Goal: Task Accomplishment & Management: Complete application form

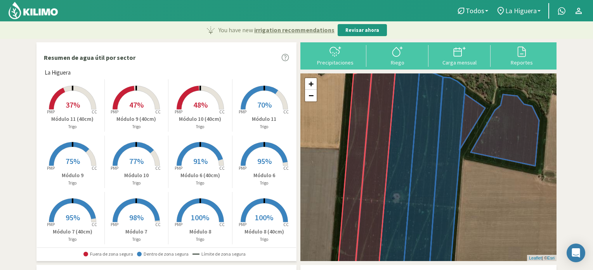
click at [539, 9] on link "La Higuera" at bounding box center [518, 10] width 52 height 15
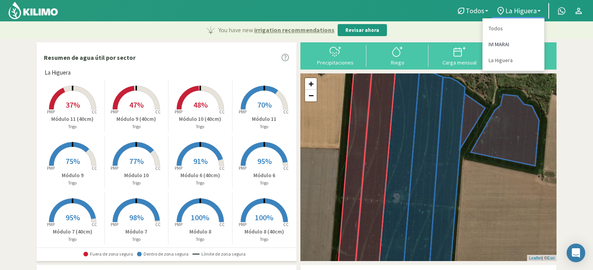
click at [501, 45] on link "IVI MARAI" at bounding box center [513, 45] width 61 height 16
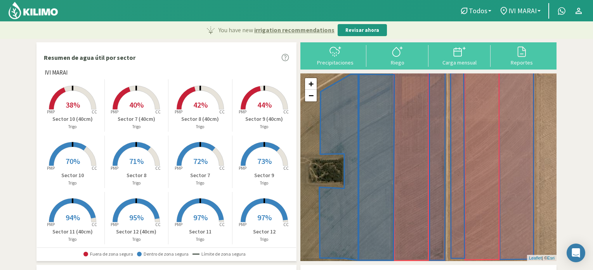
click at [138, 101] on span "40%" at bounding box center [136, 105] width 14 height 10
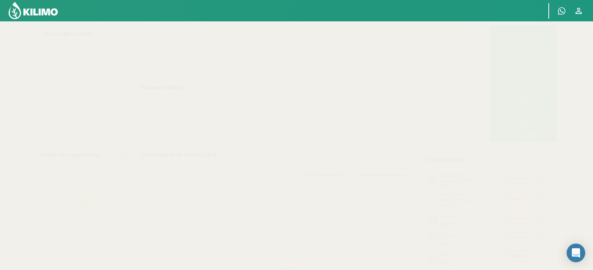
select select "7: Object"
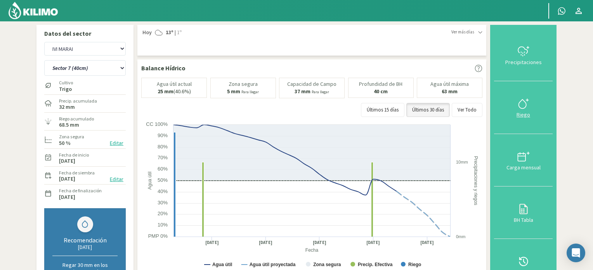
click at [524, 102] on icon at bounding box center [524, 103] width 12 height 12
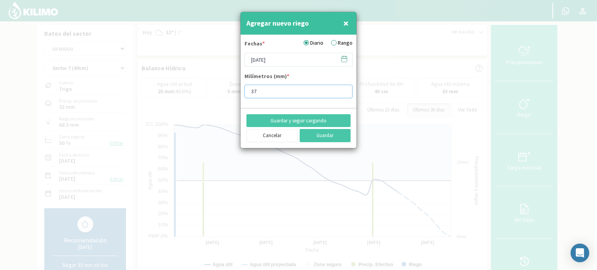
click at [343, 89] on input "37" at bounding box center [298, 92] width 108 height 14
click at [343, 89] on input "38" at bounding box center [298, 92] width 108 height 14
click at [343, 89] on input "39" at bounding box center [298, 92] width 108 height 14
click at [342, 93] on input "38" at bounding box center [298, 92] width 108 height 14
click at [342, 93] on input "37" at bounding box center [298, 92] width 108 height 14
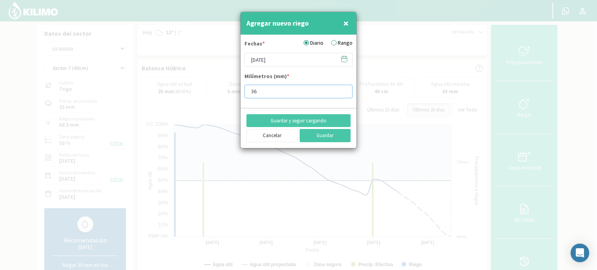
click at [342, 93] on input "36" at bounding box center [298, 92] width 108 height 14
click at [342, 93] on input "35" at bounding box center [298, 92] width 108 height 14
click at [342, 93] on input "34" at bounding box center [298, 92] width 108 height 14
click at [342, 93] on input "33" at bounding box center [298, 92] width 108 height 14
click at [342, 93] on input "32" at bounding box center [298, 92] width 108 height 14
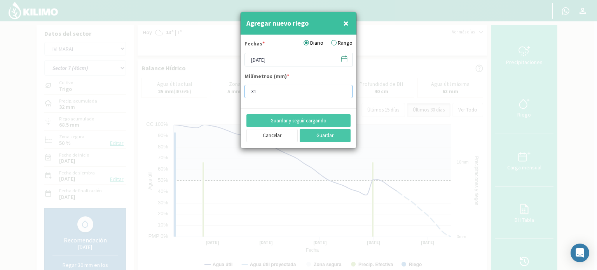
click at [342, 93] on input "31" at bounding box center [298, 92] width 108 height 14
type input "30"
click at [342, 93] on input "30" at bounding box center [298, 92] width 108 height 14
click at [346, 59] on icon at bounding box center [343, 58] width 7 height 7
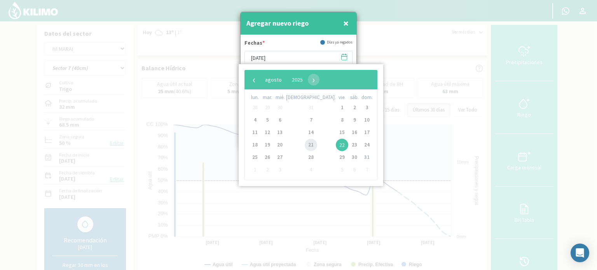
click at [304, 143] on span "21" at bounding box center [310, 145] width 12 height 12
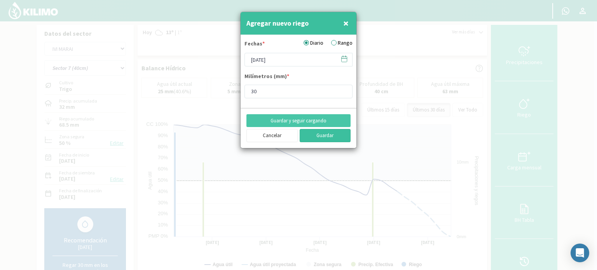
click at [313, 136] on button "Guardar" at bounding box center [324, 135] width 51 height 13
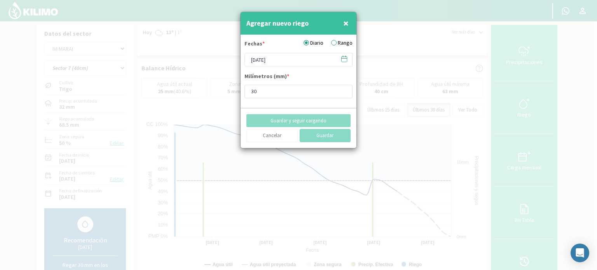
type input "[DATE]"
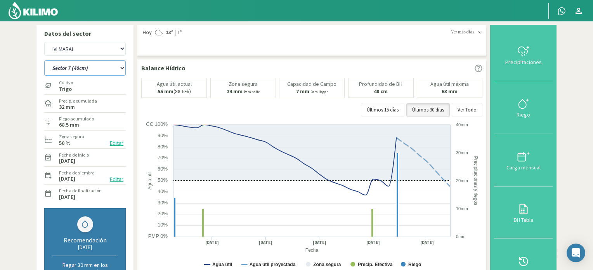
click at [122, 66] on select "Sector 10 Sector 10 (40cm) Sector 11 Sector 11 (40cm) Sector 12 Sector 12 (40cm…" at bounding box center [85, 68] width 82 height 16
click at [44, 60] on select "Sector 10 Sector 10 (40cm) Sector 11 Sector 11 (40cm) Sector 12 Sector 12 (40cm…" at bounding box center [85, 68] width 82 height 16
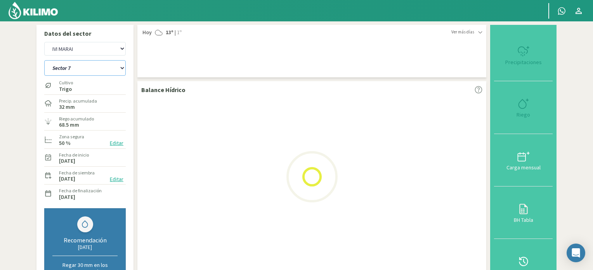
select select "7: Object"
select select "2: Object"
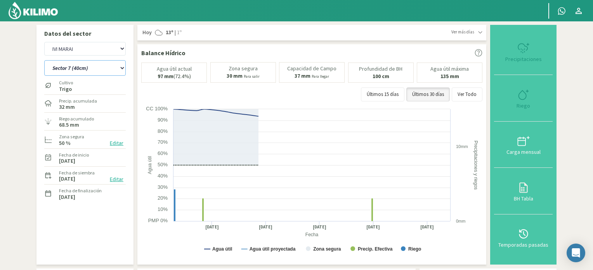
select select "18: Object"
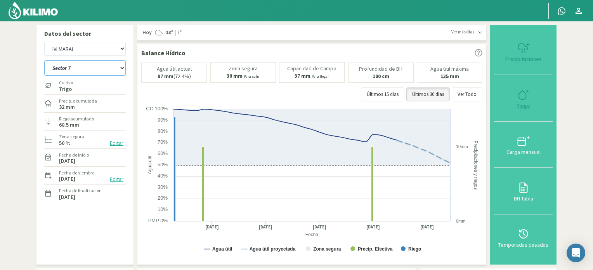
type input "14"
click at [521, 94] on icon at bounding box center [524, 95] width 12 height 12
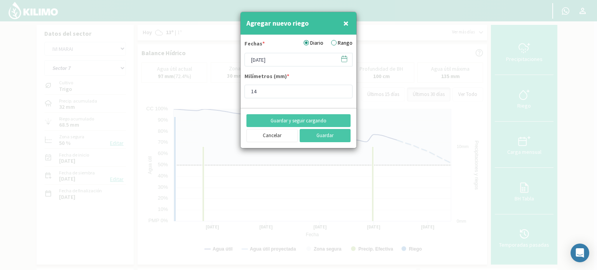
click at [342, 57] on icon at bounding box center [343, 58] width 7 height 7
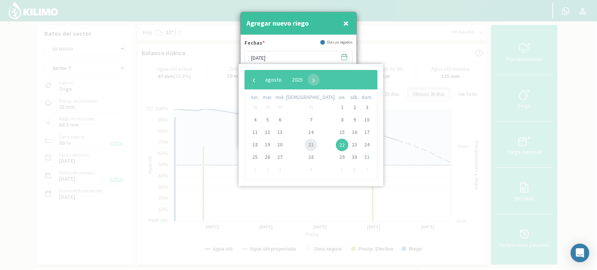
click at [304, 146] on span "21" at bounding box center [310, 145] width 12 height 12
type input "[DATE]"
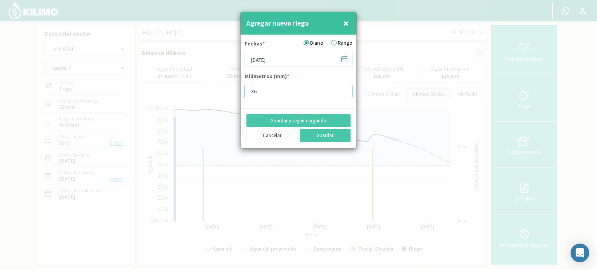
click at [342, 89] on input "36" at bounding box center [298, 92] width 108 height 14
type input "30"
click at [342, 91] on input "30" at bounding box center [298, 92] width 108 height 14
click at [333, 133] on button "Guardar" at bounding box center [324, 135] width 51 height 13
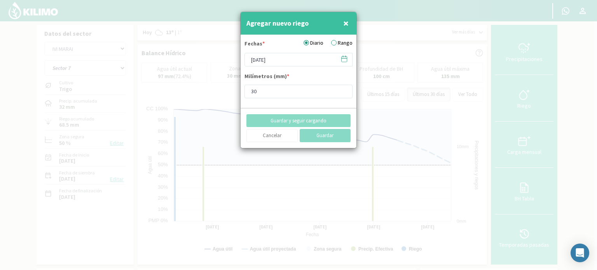
type input "[DATE]"
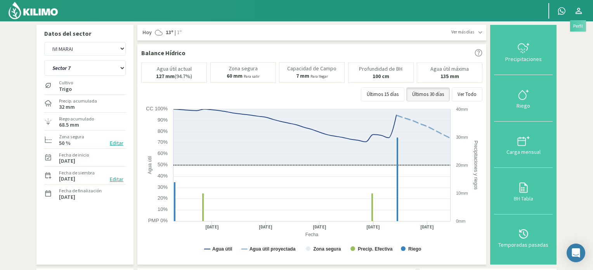
click at [580, 12] on icon at bounding box center [578, 10] width 9 height 9
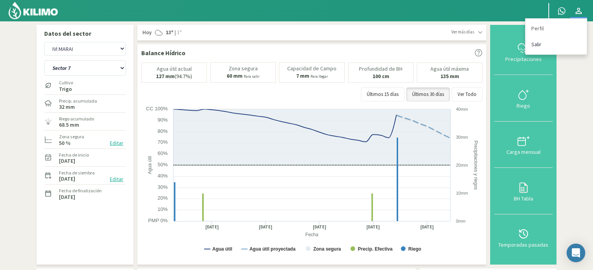
click at [542, 43] on link "Salir" at bounding box center [556, 45] width 61 height 16
